Goal: Information Seeking & Learning: Find specific fact

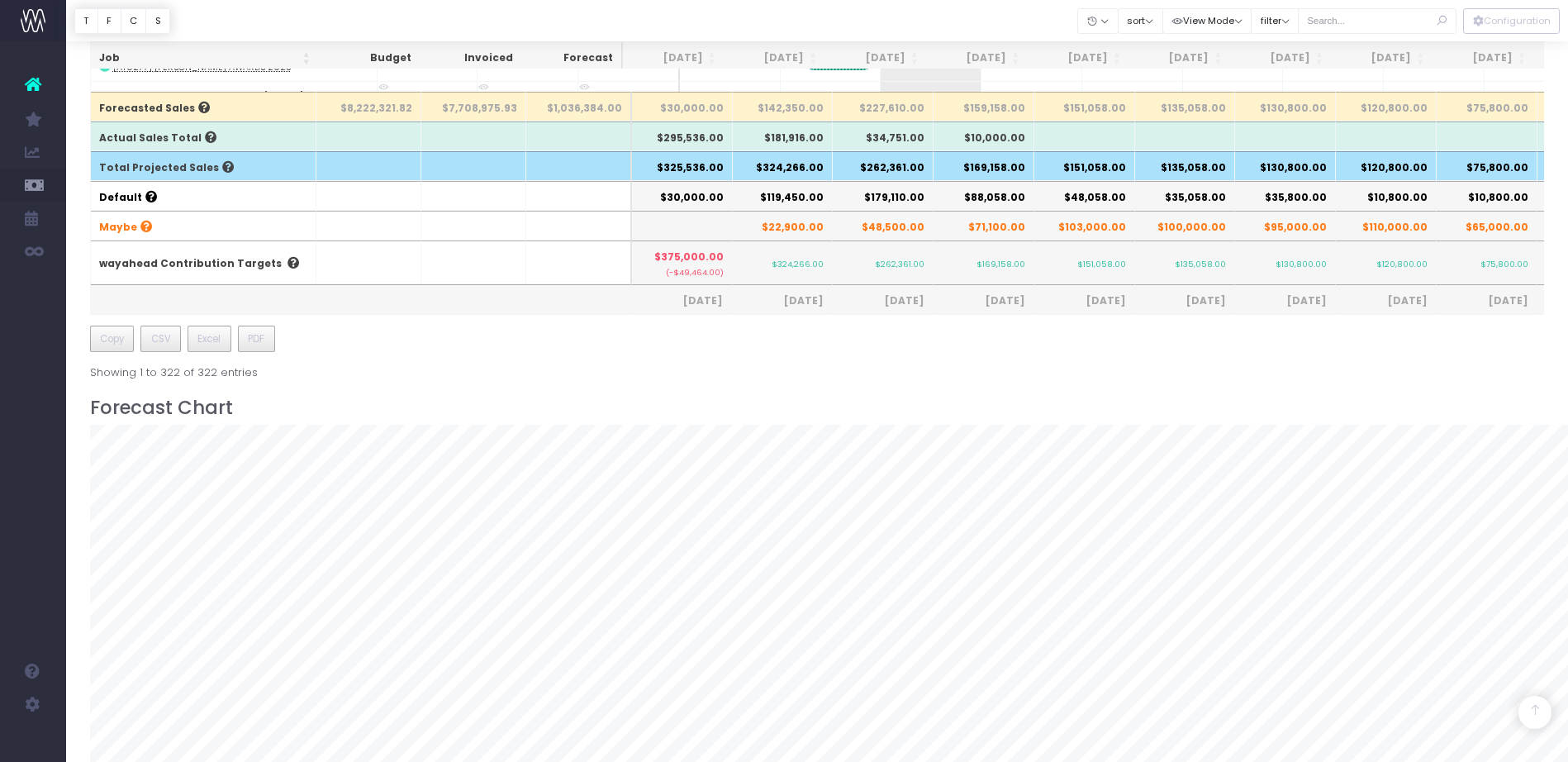
scroll to position [13645, 0]
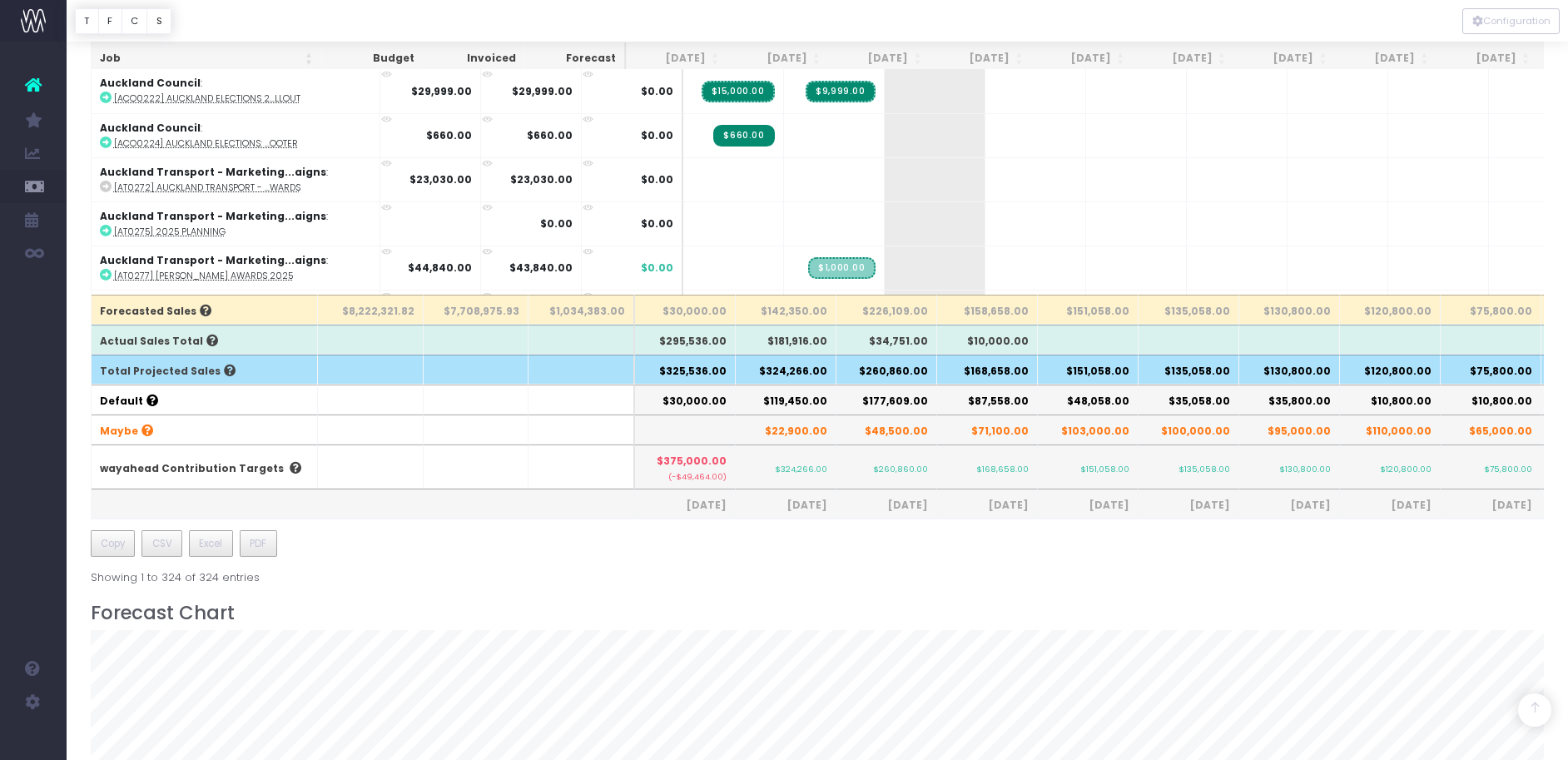
scroll to position [520, 0]
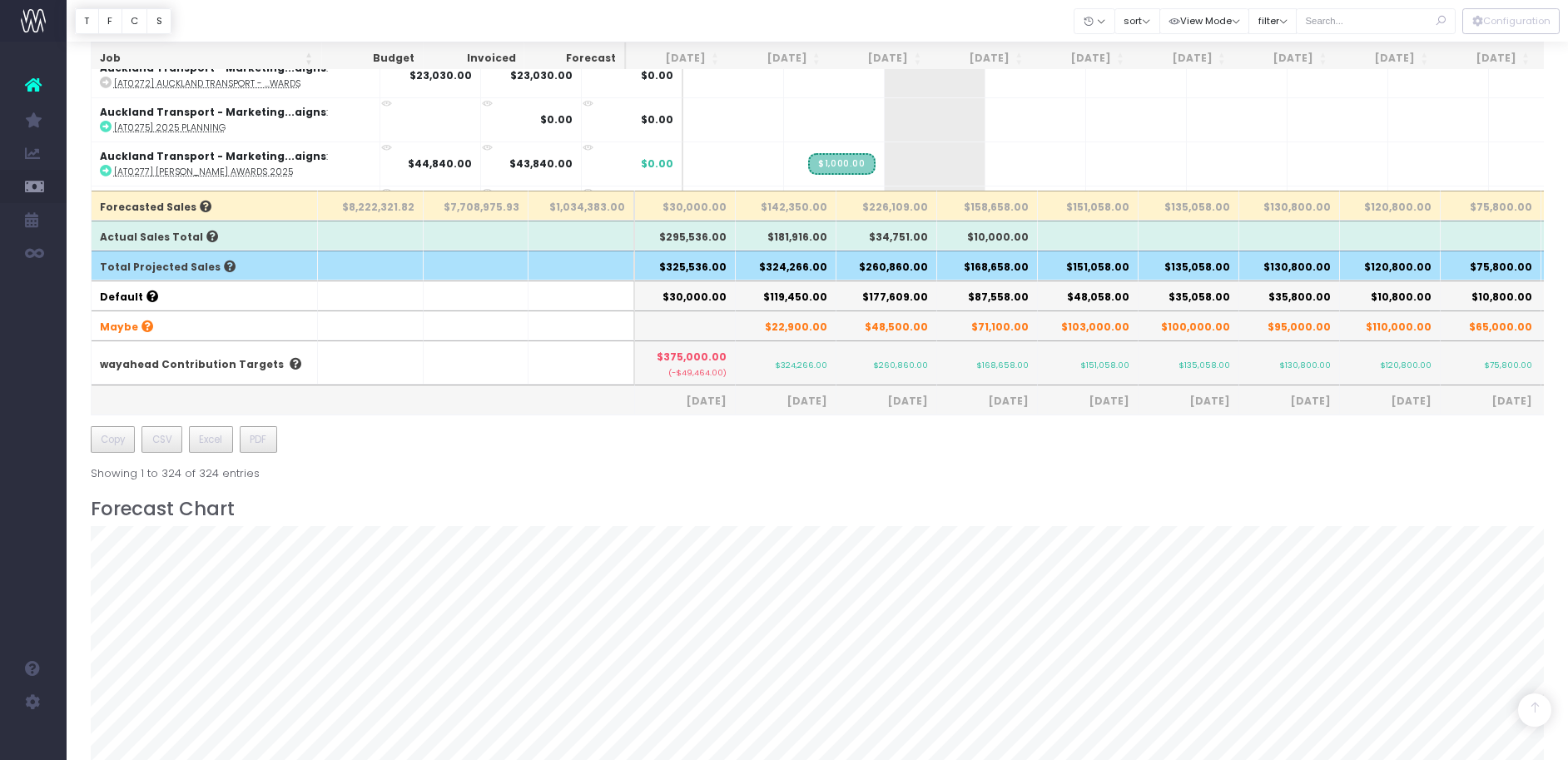
click at [897, 275] on th "$260,860.00" at bounding box center [887, 265] width 101 height 30
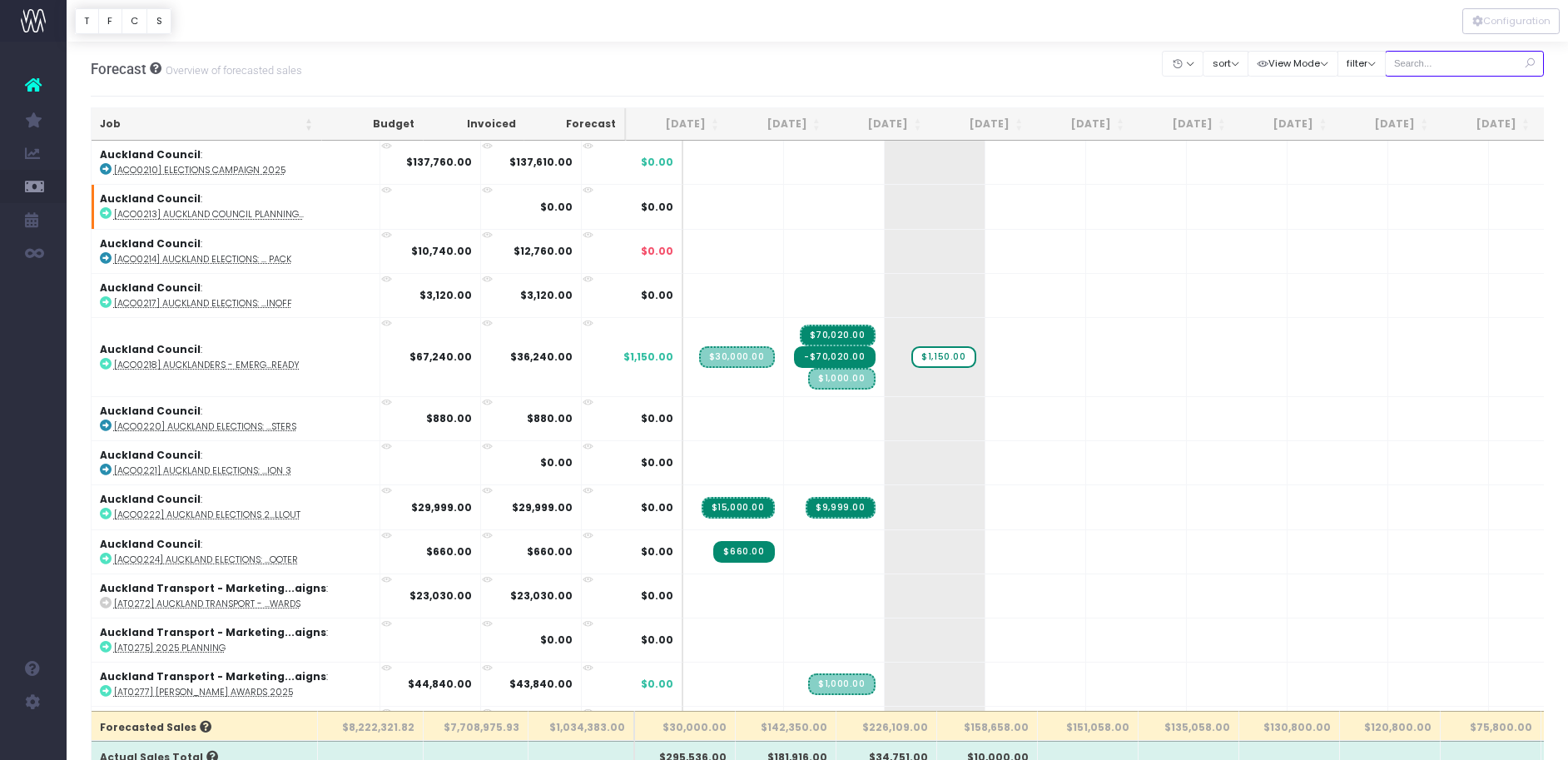
click at [1432, 67] on input "text" at bounding box center [1465, 64] width 160 height 26
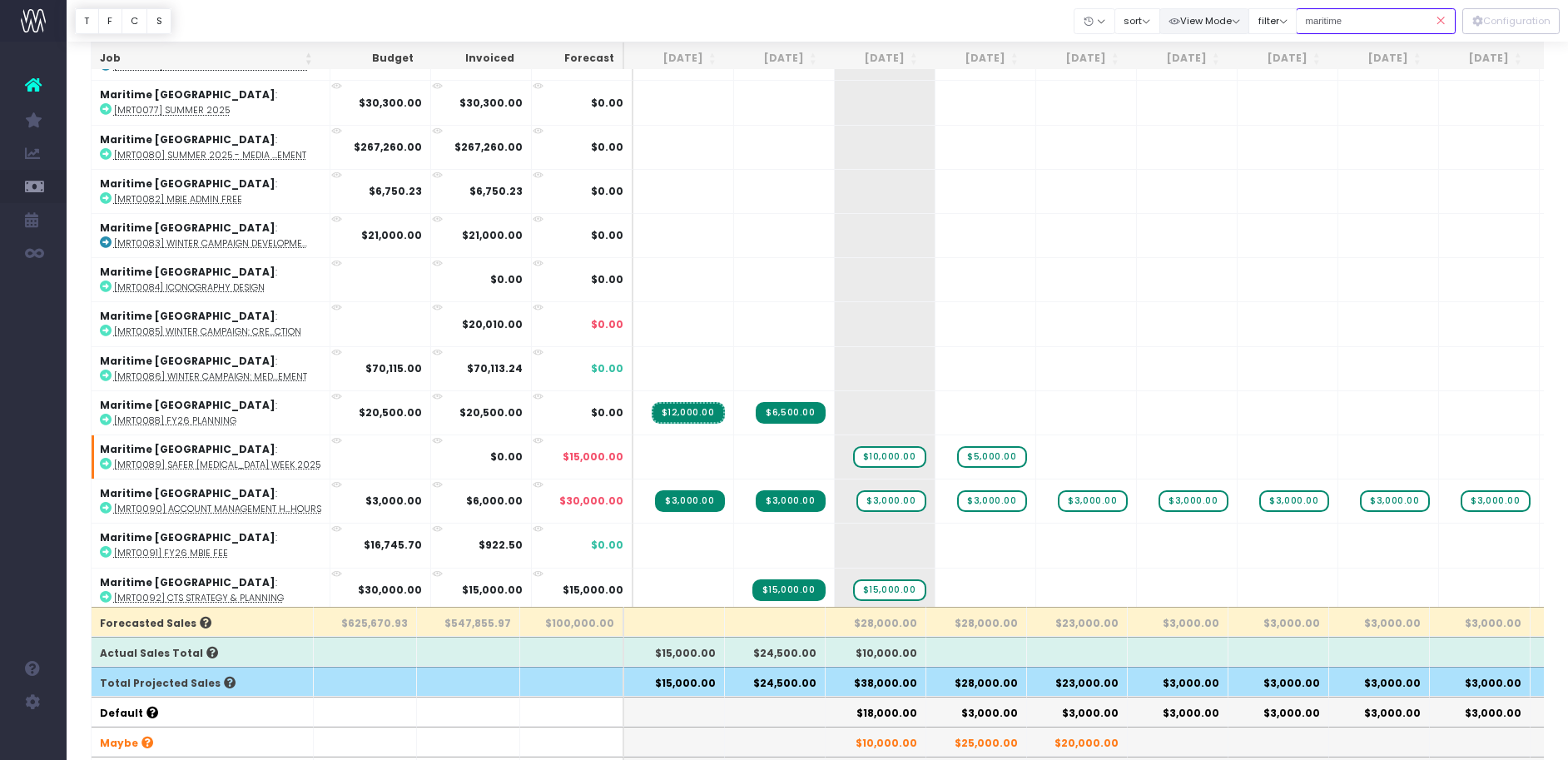
drag, startPoint x: 1360, startPoint y: 20, endPoint x: 1215, endPoint y: 17, distance: 145.0
click at [1216, 17] on div "Clear Filters Hide [DATE] [DATE] [DATE] [DATE] [DATE] [DATE] [DATE] [DATE] [DAT…" at bounding box center [1265, 21] width 381 height 34
type input "auckland [PERSON_NAME]"
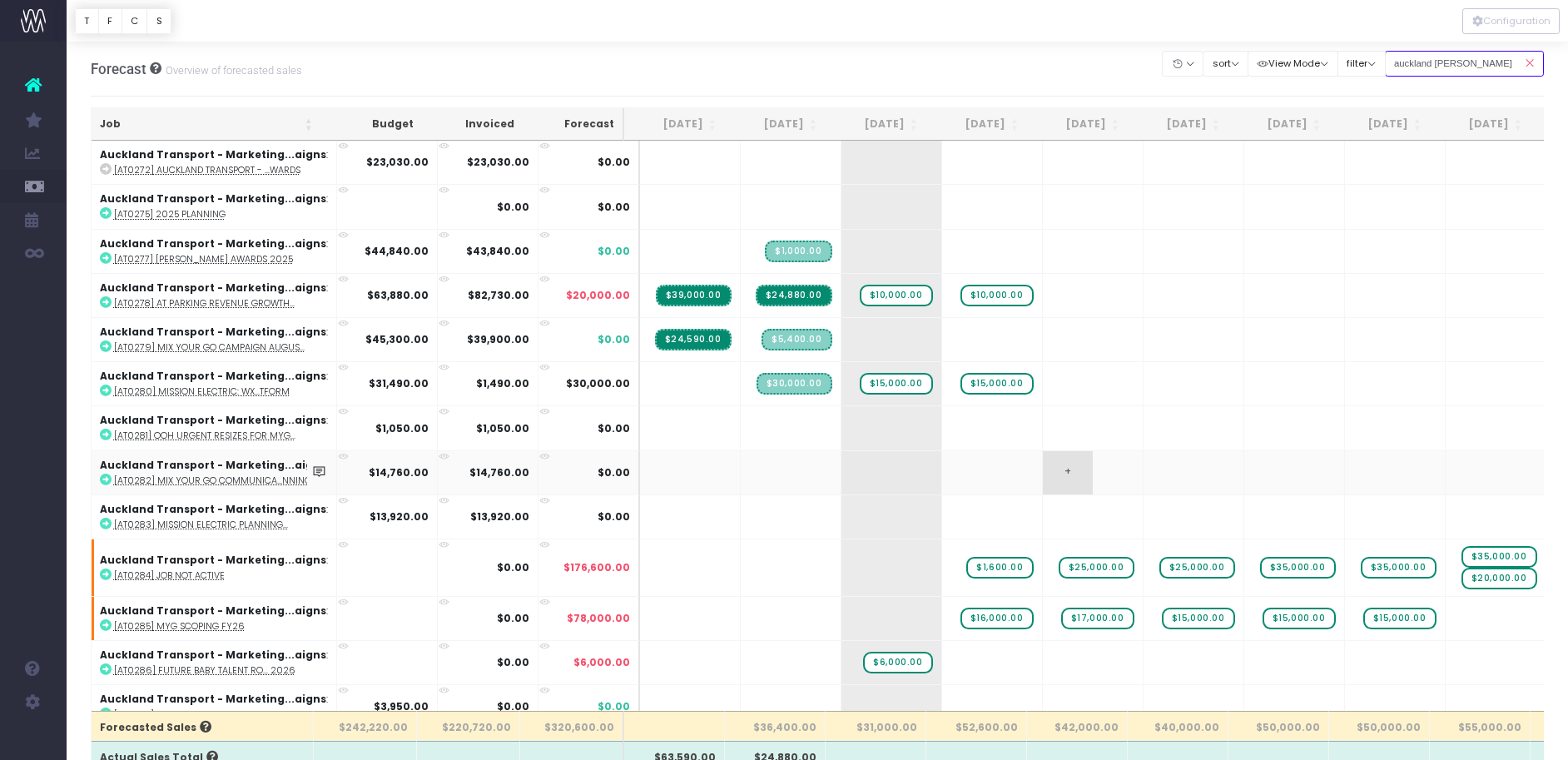
scroll to position [78, 0]
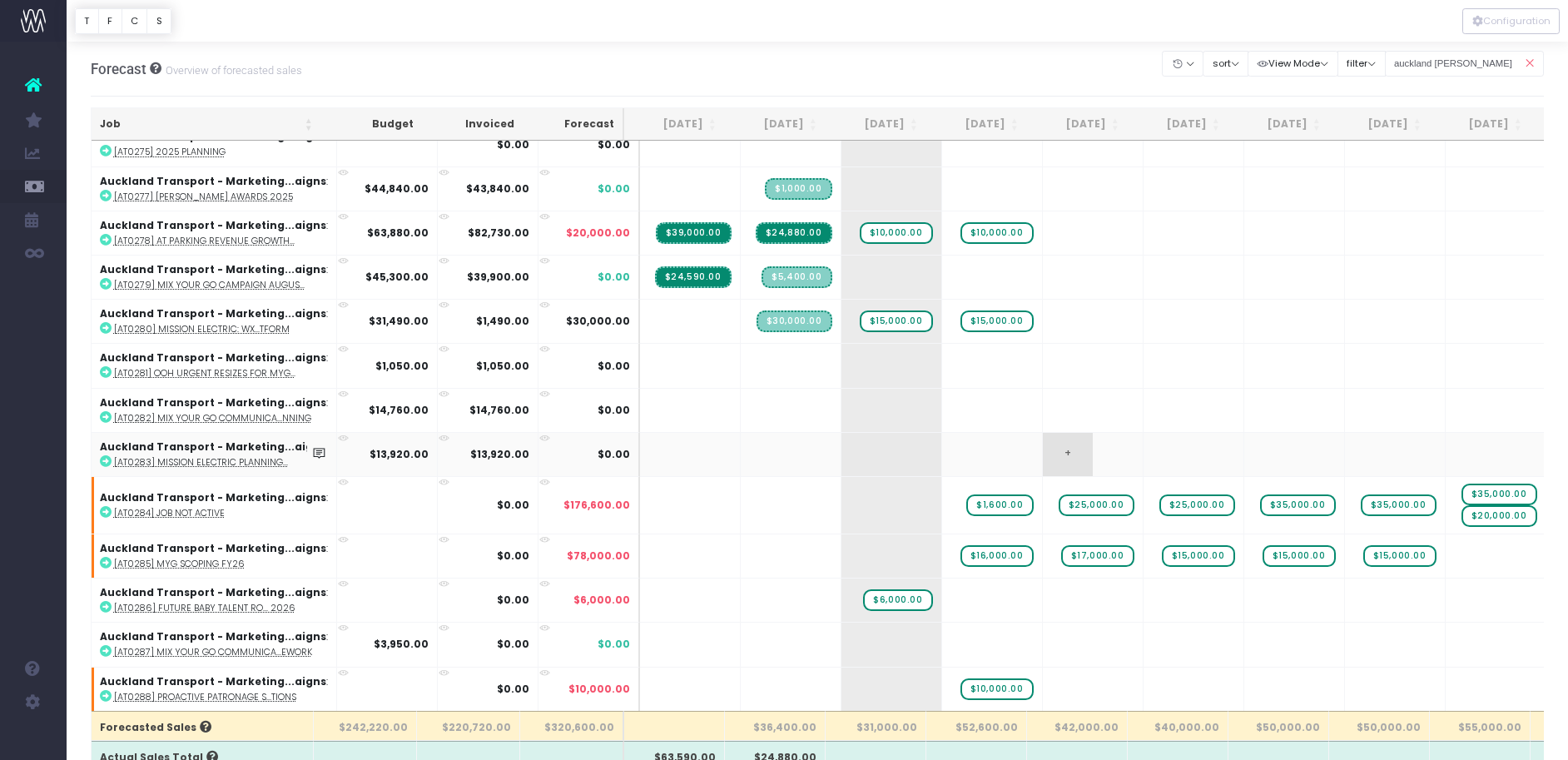
click at [1106, 444] on td "+" at bounding box center [1094, 454] width 101 height 44
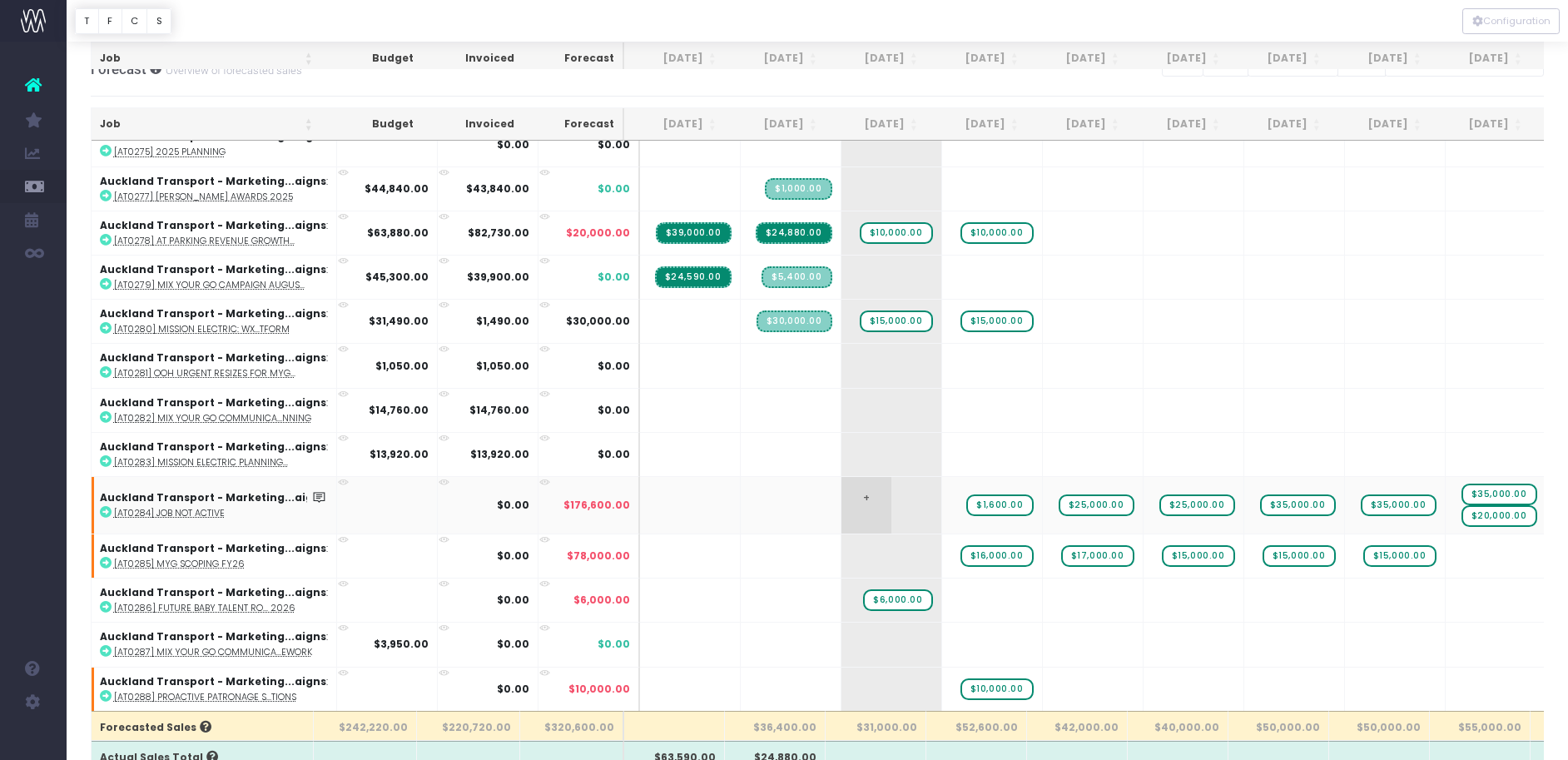
scroll to position [208, 0]
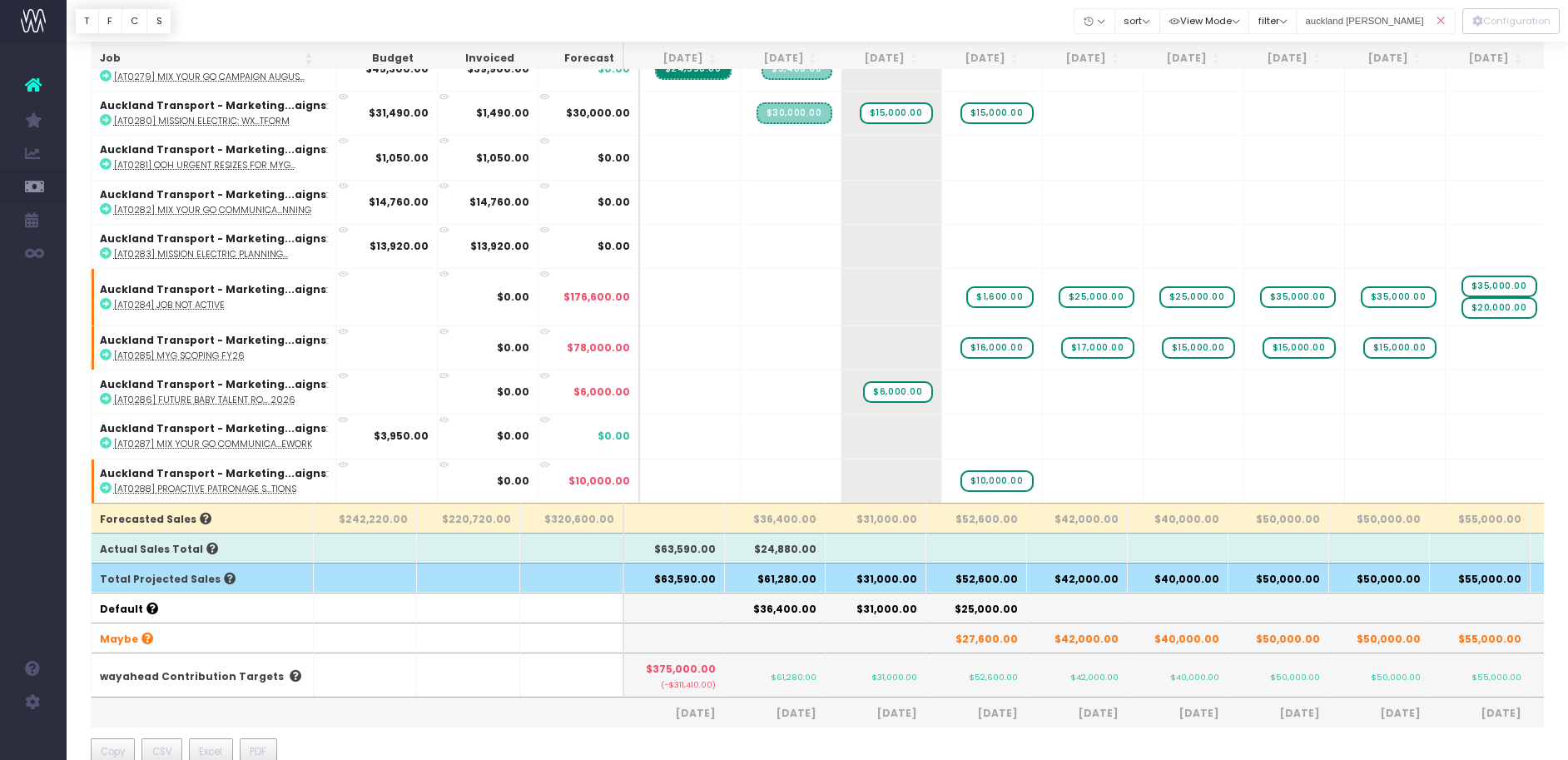
drag, startPoint x: 1443, startPoint y: 17, endPoint x: 825, endPoint y: 621, distance: 864.1
click at [1443, 17] on icon at bounding box center [1441, 21] width 29 height 34
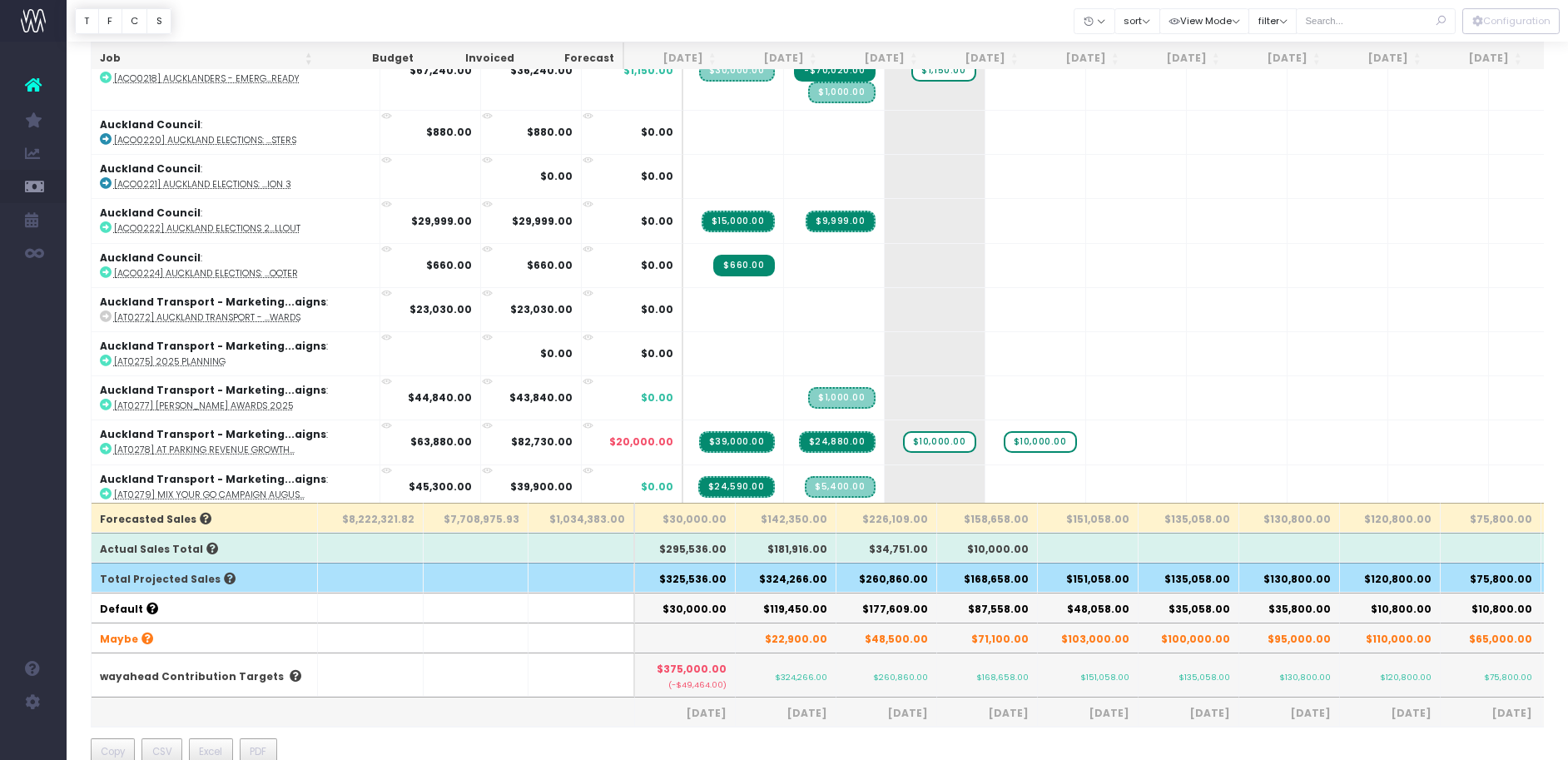
click at [896, 583] on th "$260,860.00" at bounding box center [887, 577] width 101 height 30
click at [896, 583] on th "$260,860.00" at bounding box center [887, 577] width 101 height 30
click at [1352, 16] on input "text" at bounding box center [1375, 21] width 160 height 26
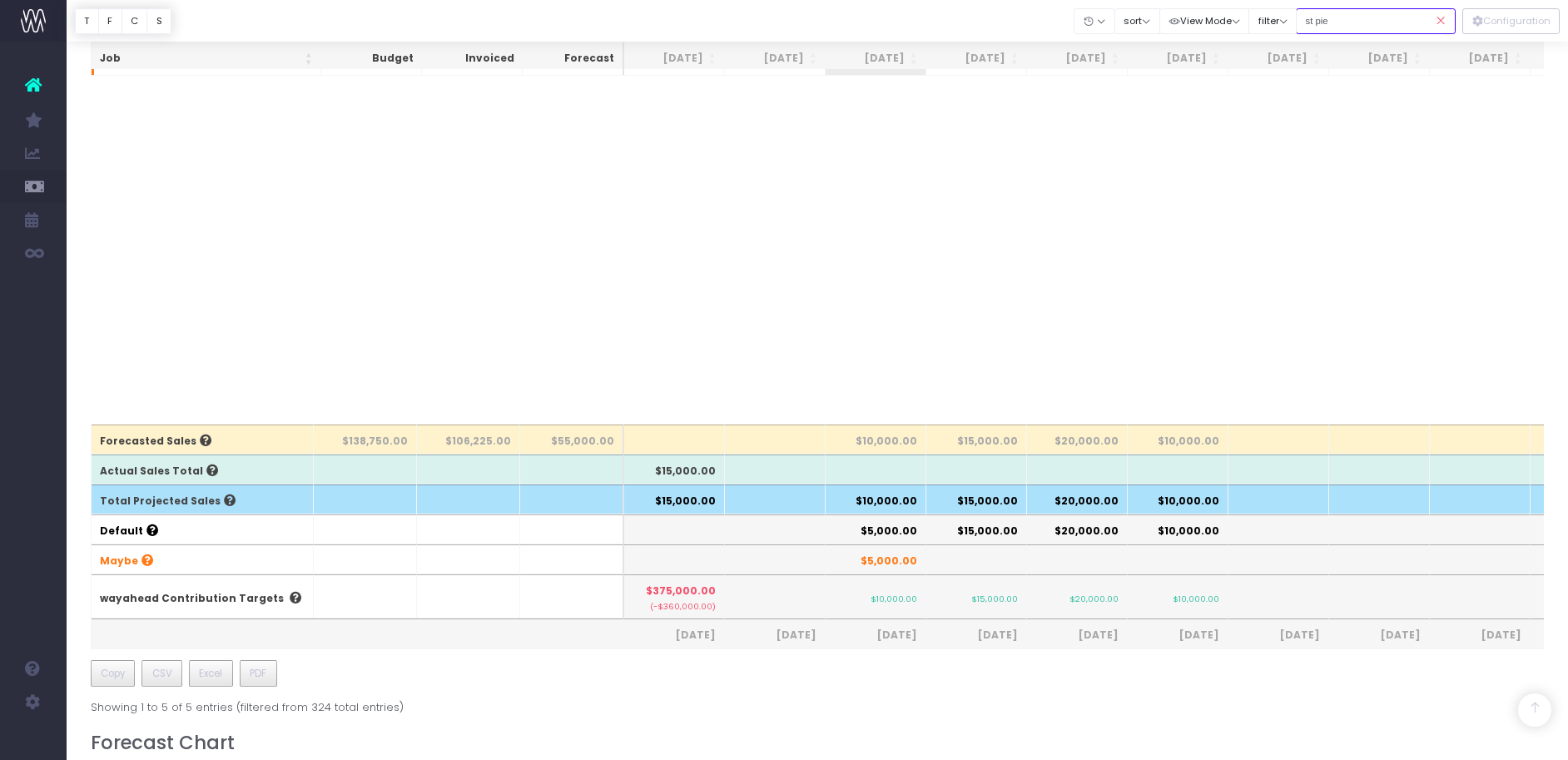
scroll to position [0, 0]
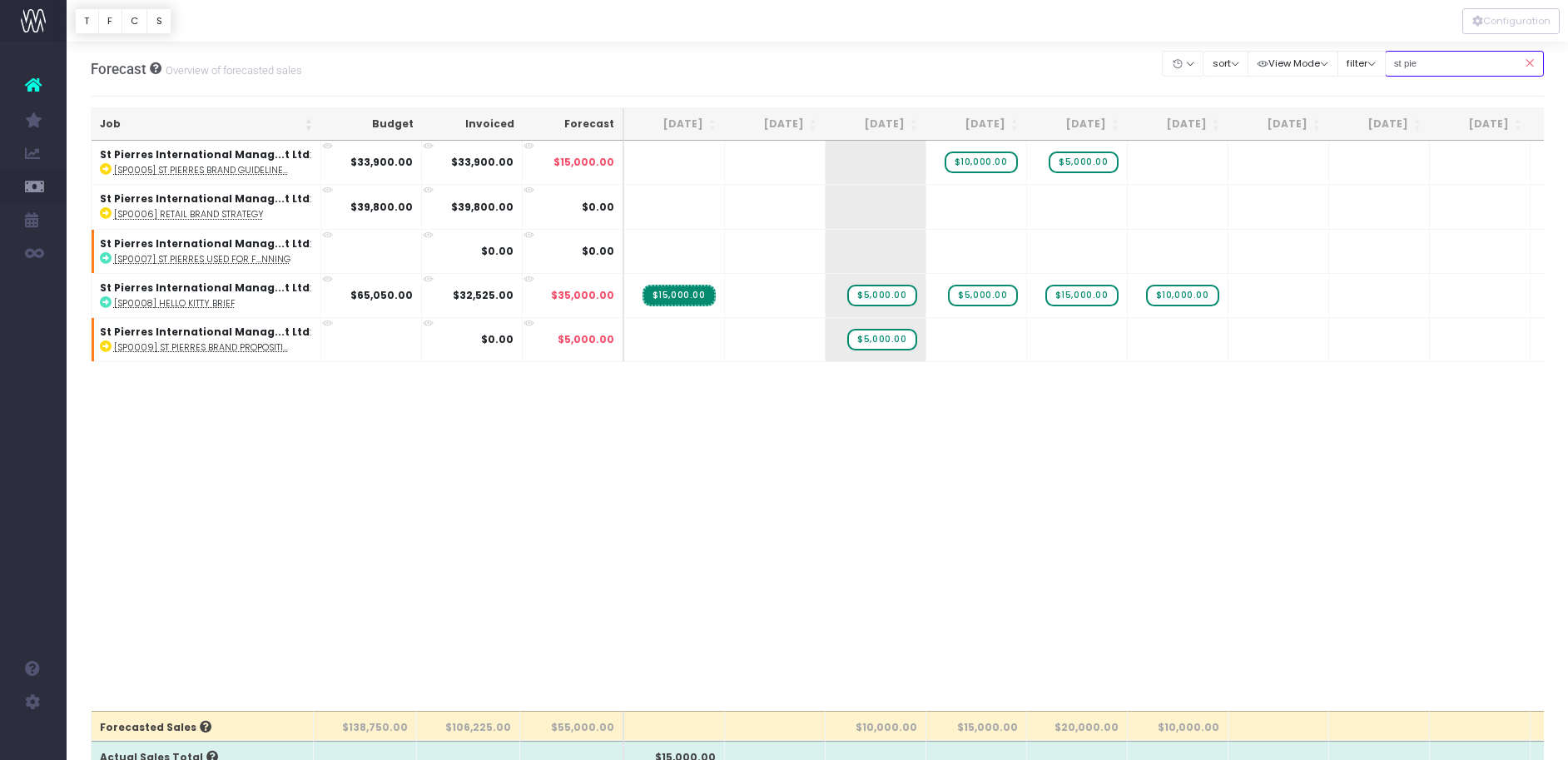
click at [1433, 66] on input "st pie" at bounding box center [1465, 64] width 160 height 26
drag, startPoint x: 1433, startPoint y: 66, endPoint x: 1358, endPoint y: 65, distance: 75.0
click at [1358, 65] on div "Clear Filters Hide [DATE] [DATE] [DATE] [DATE] [DATE] [DATE] [DATE] [DATE] [DAT…" at bounding box center [1353, 64] width 381 height 34
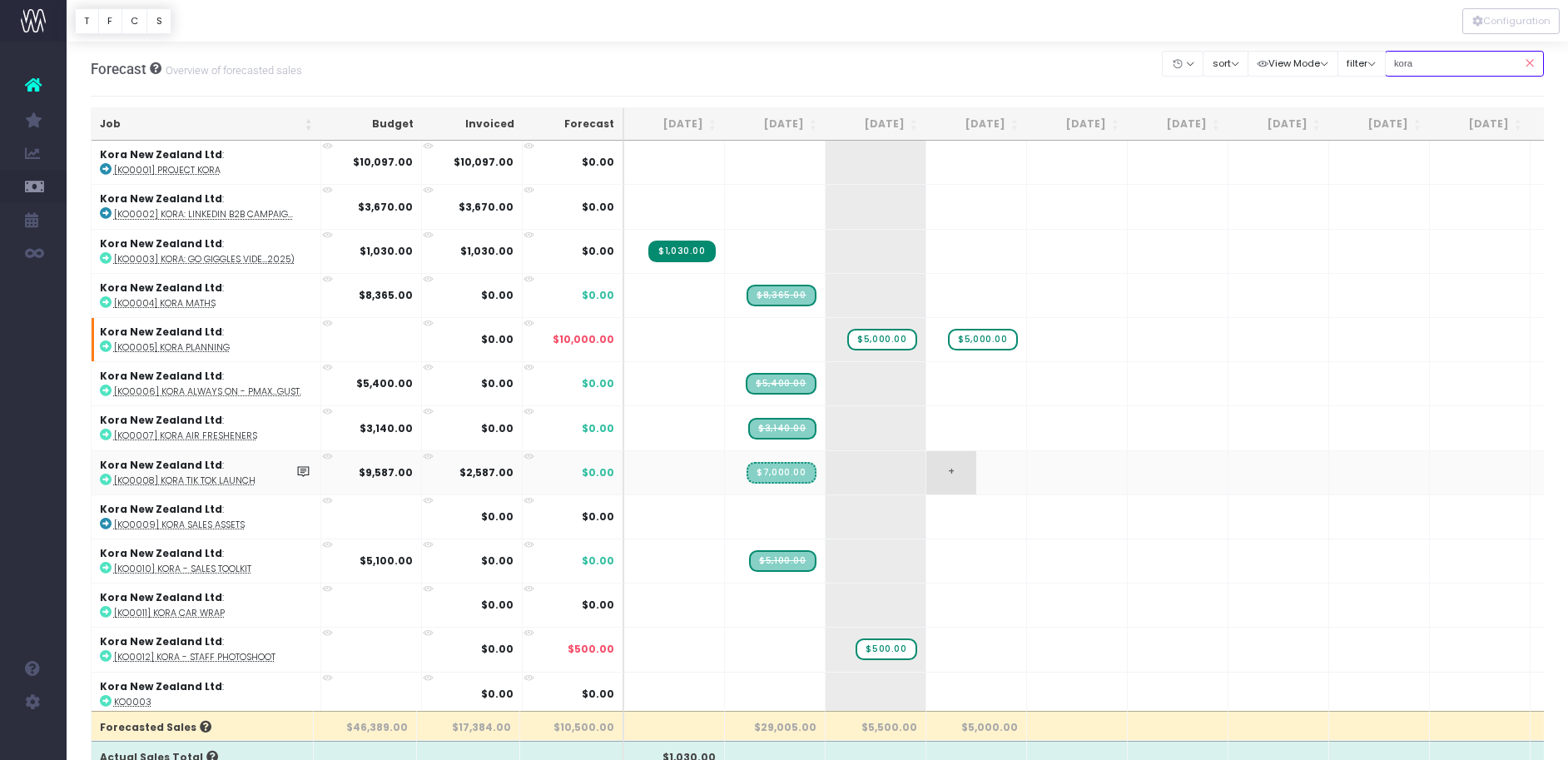
scroll to position [20, 0]
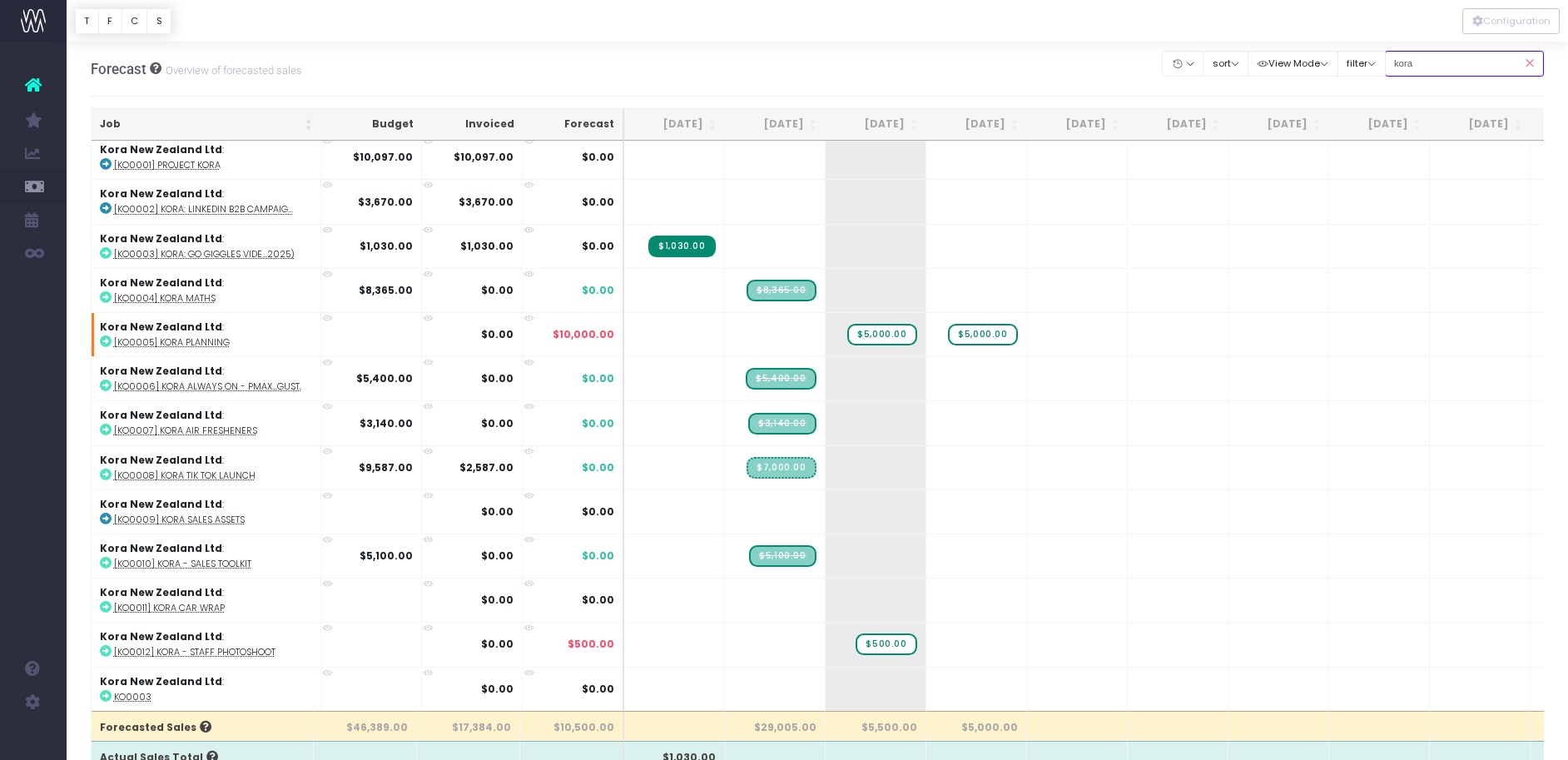
click at [1422, 60] on input "kora" at bounding box center [1465, 64] width 160 height 26
drag, startPoint x: 1441, startPoint y: 63, endPoint x: 1335, endPoint y: 57, distance: 106.2
click at [1335, 57] on div "Clear Filters Hide [DATE] [DATE] [DATE] [DATE] [DATE] [DATE] [DATE] [DATE] [DAT…" at bounding box center [1353, 64] width 381 height 34
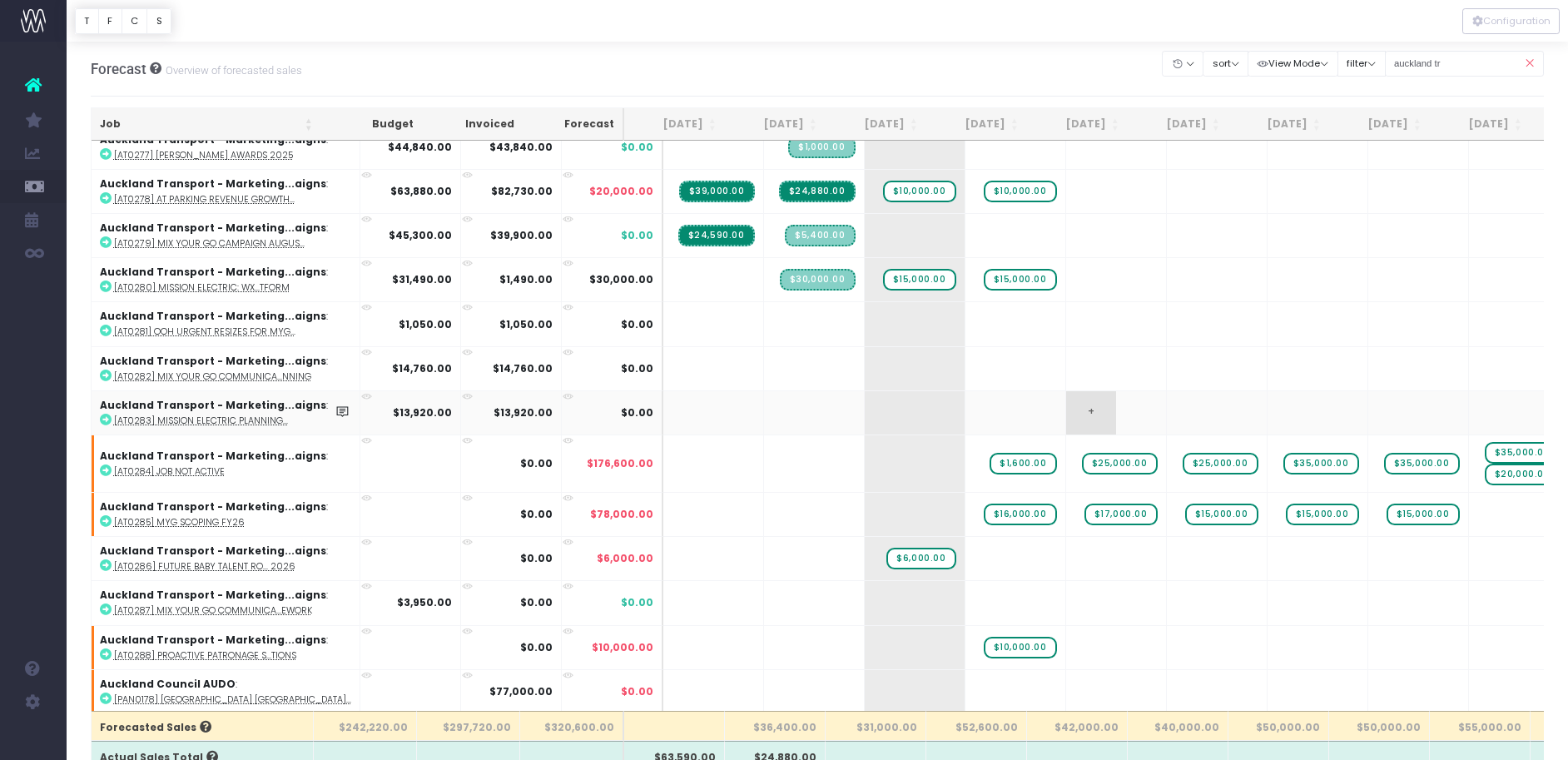
scroll to position [123, 0]
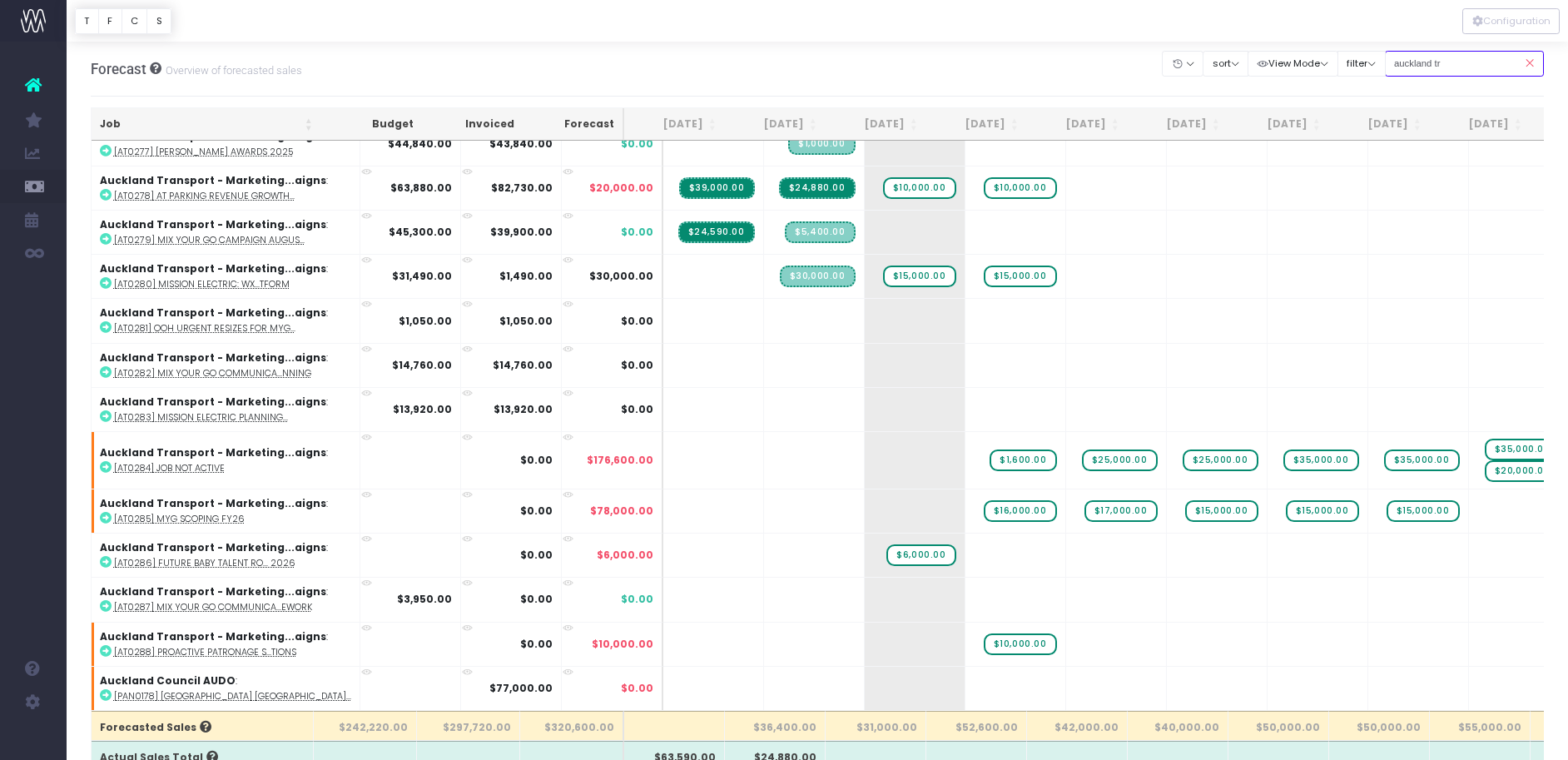
drag, startPoint x: 1446, startPoint y: 62, endPoint x: 1460, endPoint y: 59, distance: 14.3
click at [1460, 59] on input "auckland tr" at bounding box center [1465, 64] width 160 height 26
drag, startPoint x: 1461, startPoint y: 59, endPoint x: 1362, endPoint y: 56, distance: 99.0
click at [1362, 56] on div "Clear Filters Hide [DATE] [DATE] [DATE] [DATE] [DATE] [DATE] [DATE] [DATE] [DAT…" at bounding box center [1353, 64] width 381 height 34
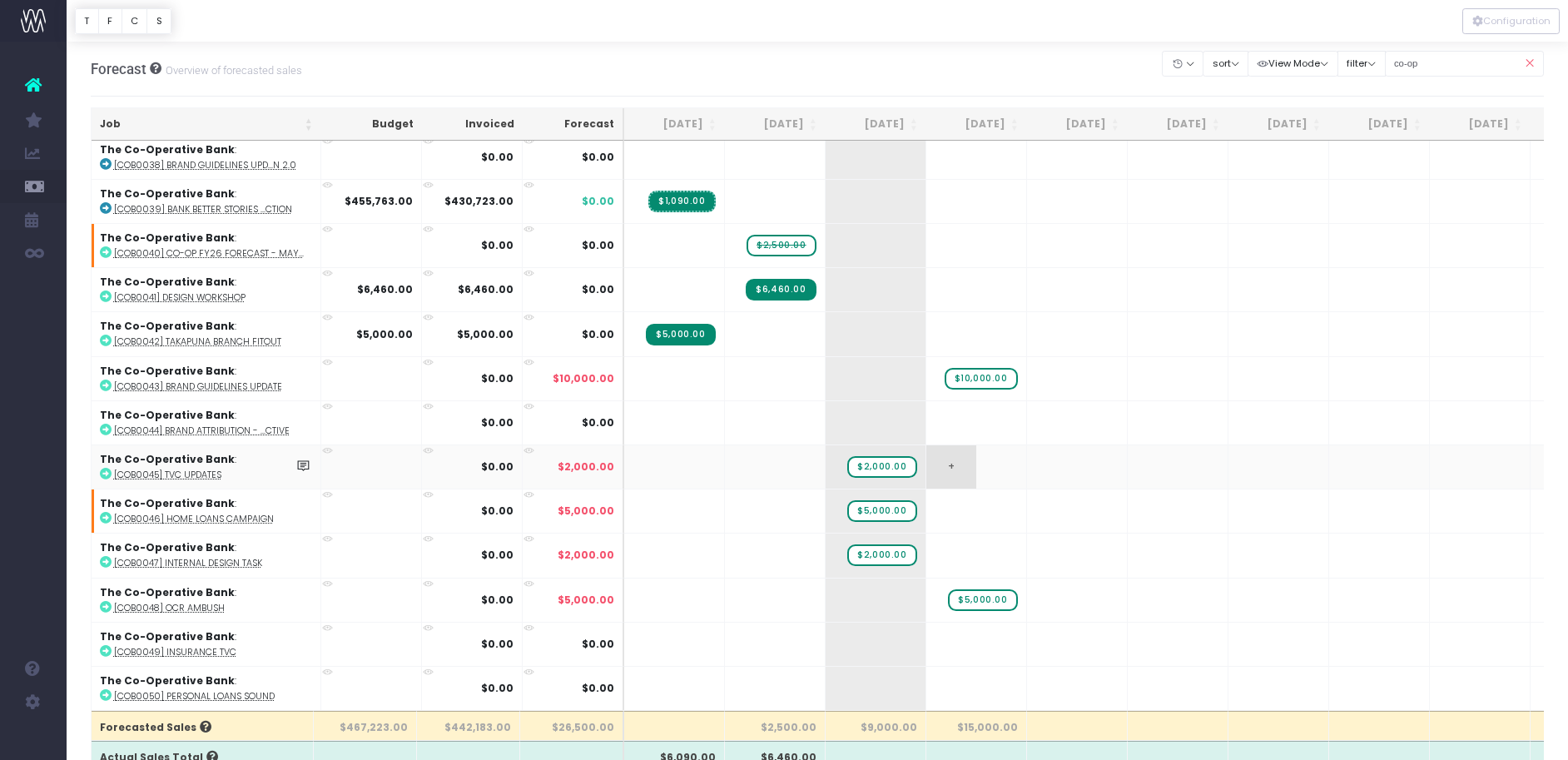
scroll to position [110, 0]
click at [1455, 71] on input "co-op" at bounding box center [1465, 64] width 160 height 26
drag, startPoint x: 1342, startPoint y: 58, endPoint x: 1327, endPoint y: 58, distance: 15.0
click at [1327, 58] on div "Clear Filters Hide [DATE] [DATE] [DATE] [DATE] [DATE] [DATE] [DATE] [DATE] [DAT…" at bounding box center [1353, 64] width 381 height 34
type input "liven"
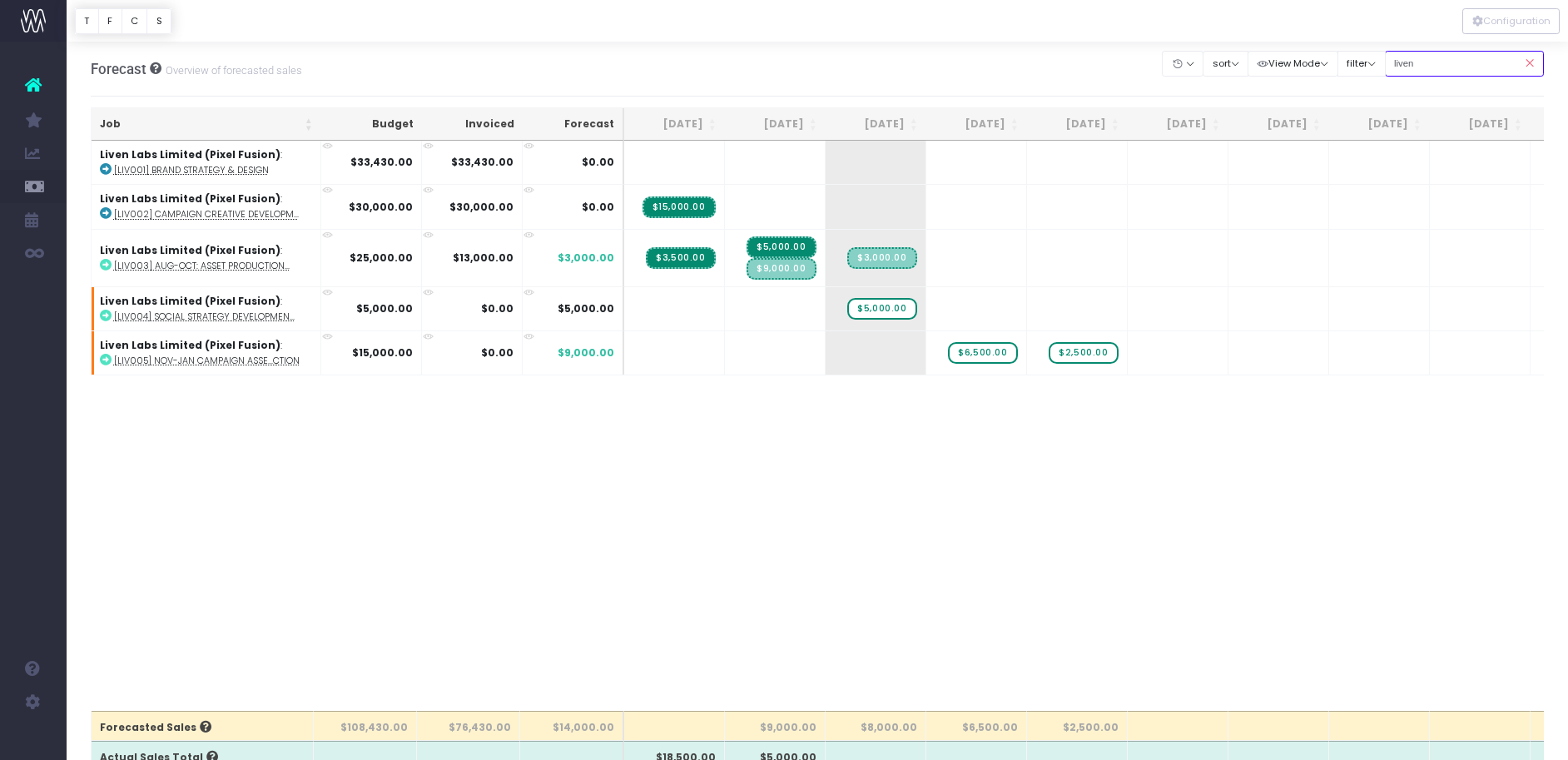
scroll to position [0, 0]
click at [161, 270] on abbr "[LIV003] Aug-Oct: asset production..." at bounding box center [202, 265] width 176 height 13
click at [1529, 53] on icon at bounding box center [1530, 64] width 29 height 34
